Goal: Task Accomplishment & Management: Use online tool/utility

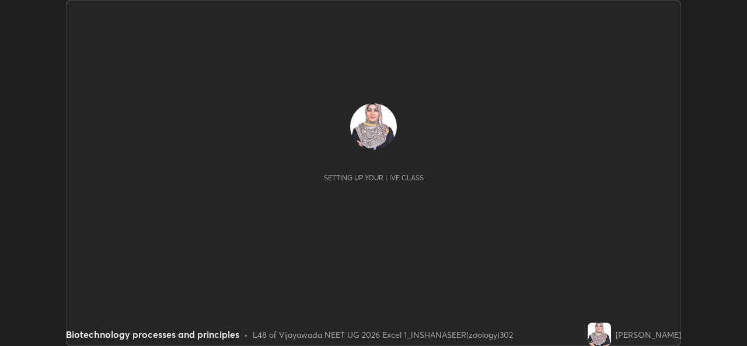
scroll to position [346, 746]
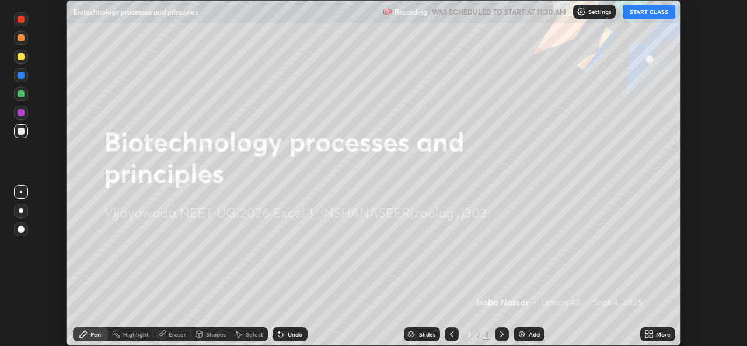
click at [687, 278] on div "Setting up your live class" at bounding box center [373, 173] width 747 height 346
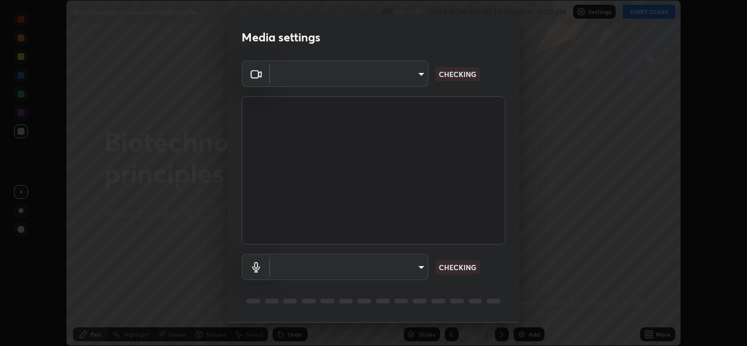
scroll to position [37, 0]
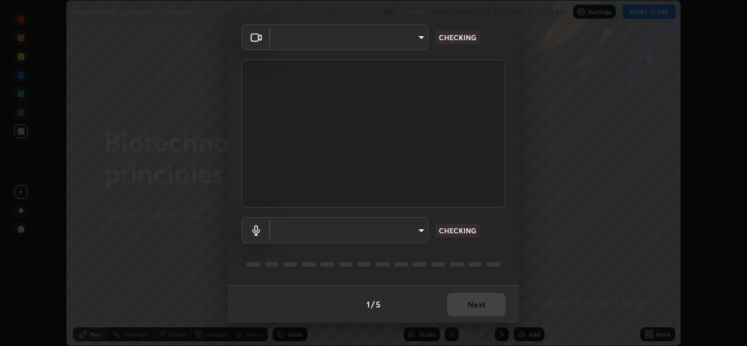
type input "0064ea84de2a44cc79998f9e6e3b0ad63f42f17a352596ba89907dc5edd5337d"
type input "58607b703642ea8febc930dd44be96d875f7454fb47eda916e47e6c7df2e1242"
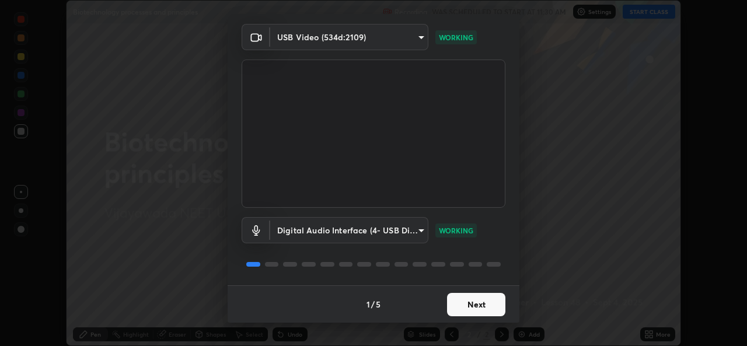
click at [455, 300] on button "Next" at bounding box center [476, 304] width 58 height 23
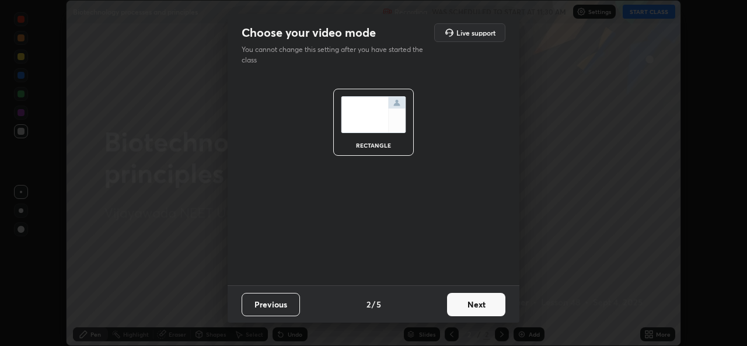
click at [460, 301] on button "Next" at bounding box center [476, 304] width 58 height 23
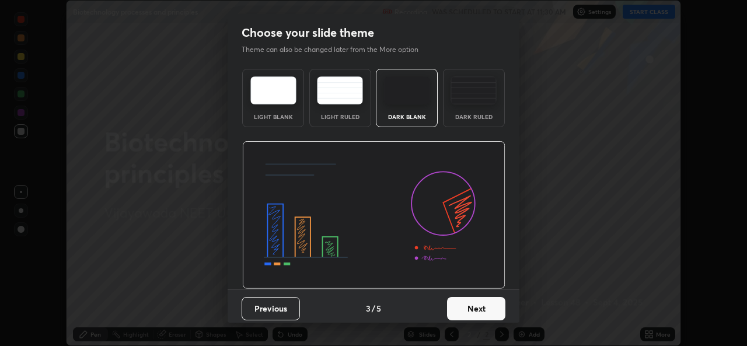
click at [456, 303] on button "Next" at bounding box center [476, 308] width 58 height 23
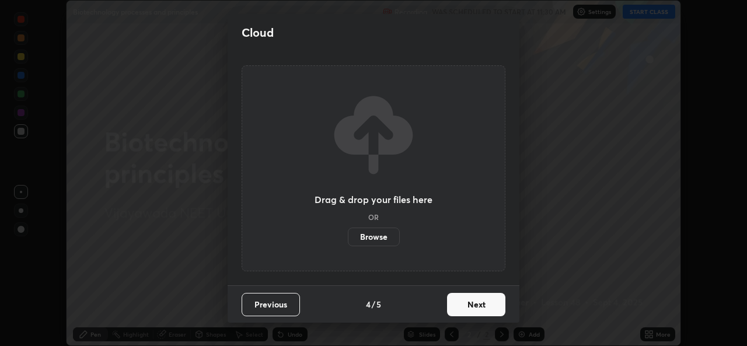
click at [461, 303] on button "Next" at bounding box center [476, 304] width 58 height 23
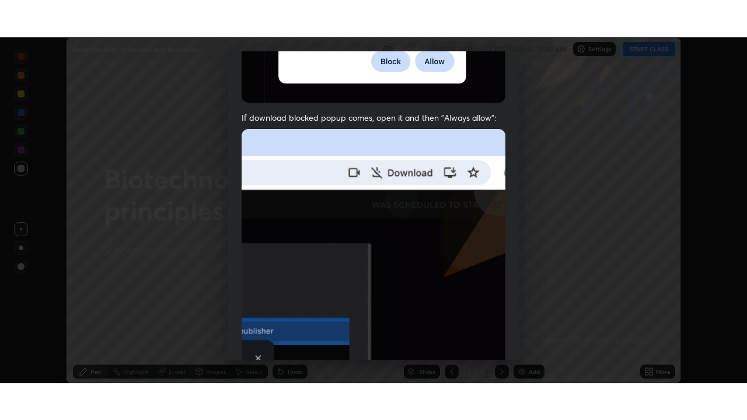
scroll to position [275, 0]
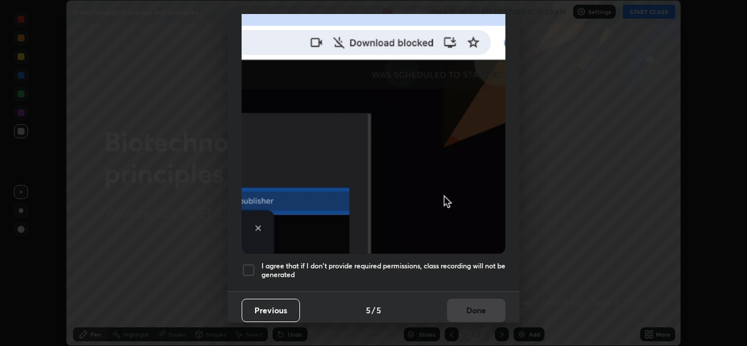
click at [250, 266] on div at bounding box center [249, 270] width 14 height 14
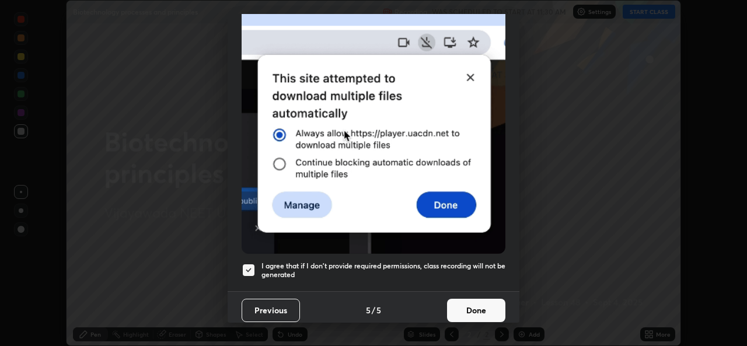
click at [459, 302] on button "Done" at bounding box center [476, 310] width 58 height 23
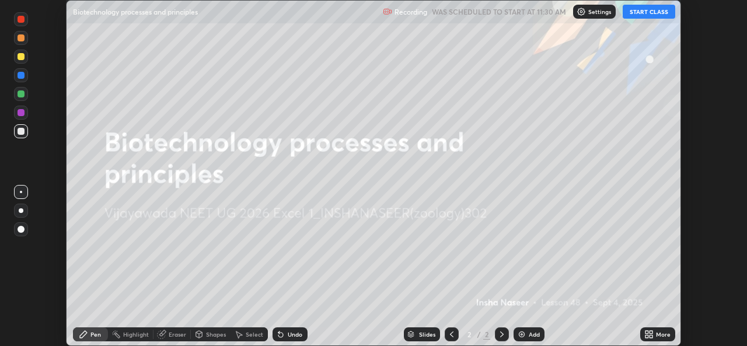
click at [639, 16] on button "START CLASS" at bounding box center [649, 12] width 53 height 14
click at [648, 333] on icon at bounding box center [647, 332] width 3 height 3
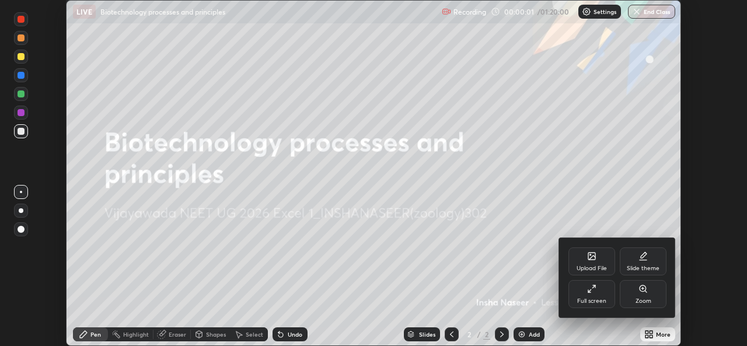
click at [592, 293] on icon at bounding box center [591, 288] width 9 height 9
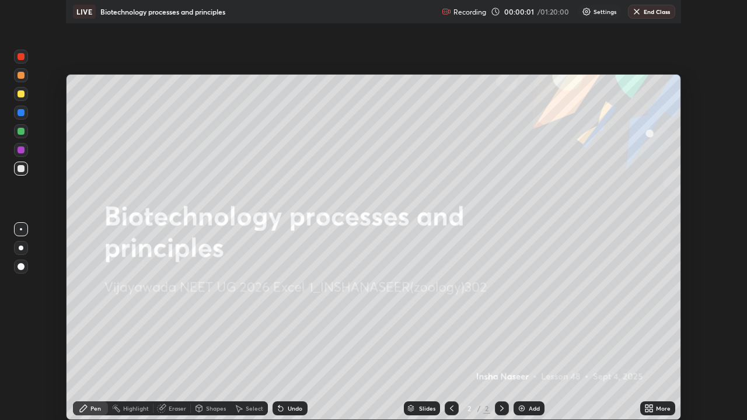
scroll to position [420, 747]
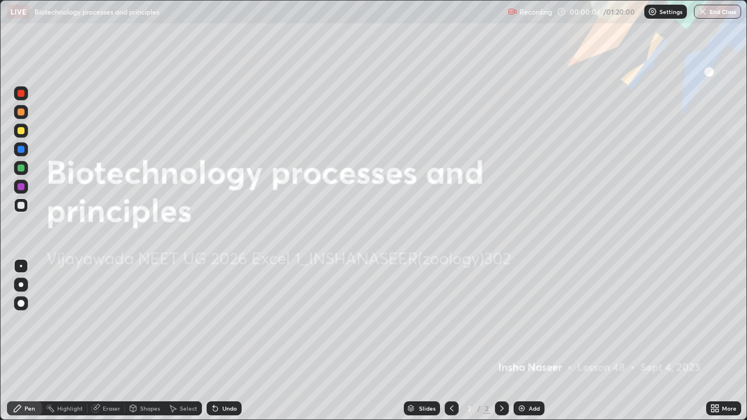
click at [522, 346] on img at bounding box center [521, 408] width 9 height 9
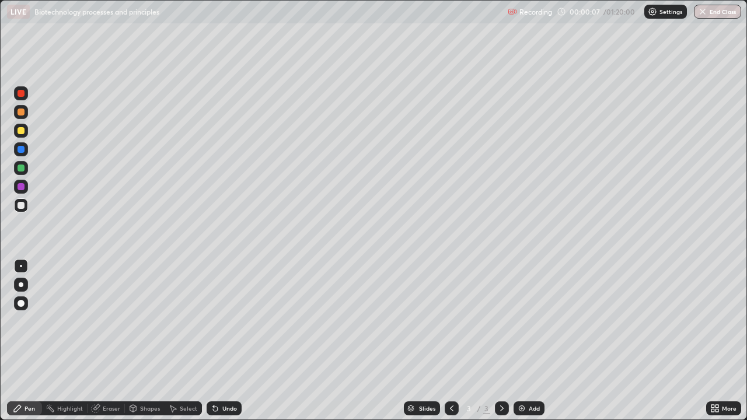
click at [23, 182] on div at bounding box center [21, 187] width 14 height 14
click at [26, 283] on div at bounding box center [21, 285] width 14 height 14
click at [109, 346] on div "Eraser" at bounding box center [112, 409] width 18 height 6
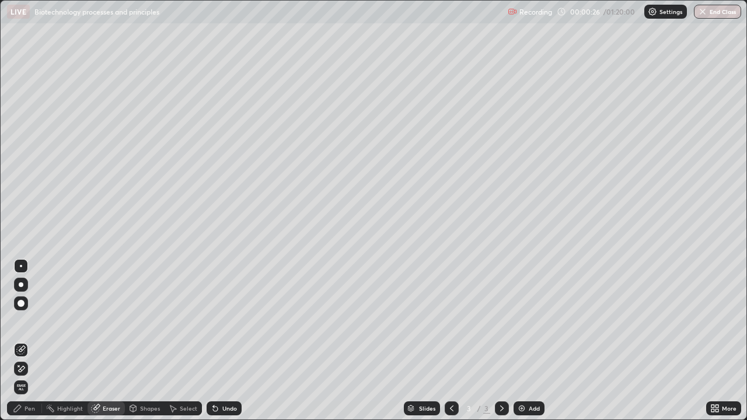
click at [22, 303] on div at bounding box center [21, 303] width 7 height 7
click at [36, 346] on div "Pen" at bounding box center [24, 409] width 35 height 14
